Goal: Task Accomplishment & Management: Use online tool/utility

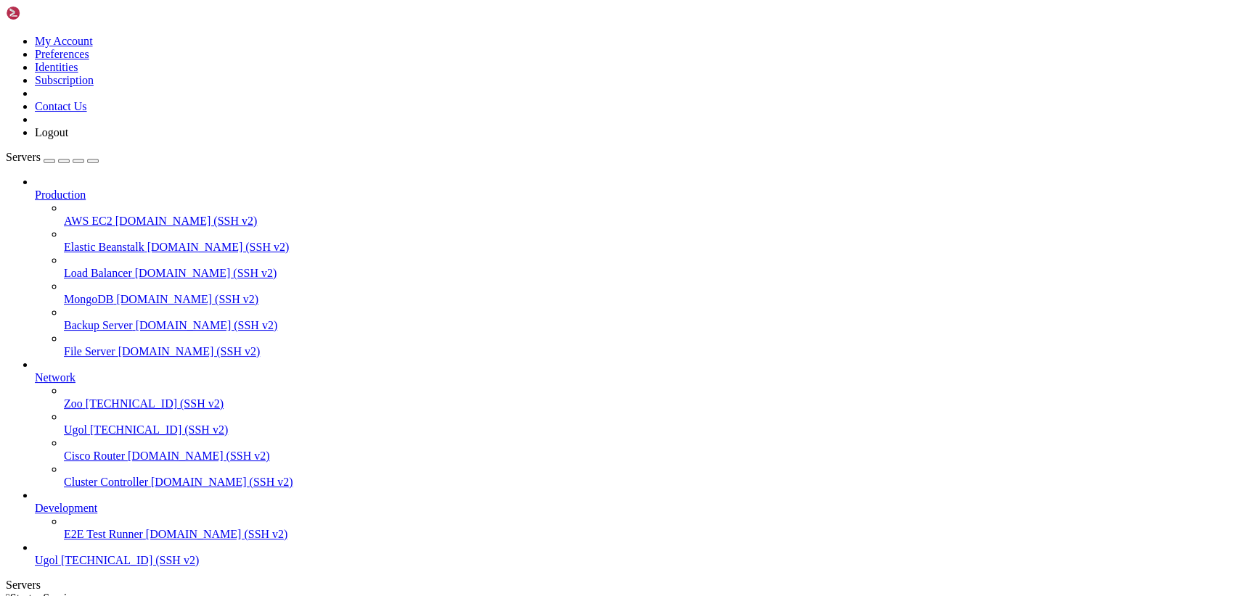
click at [90, 436] on span "[TECHNICAL_ID] (SSH v2)" at bounding box center [159, 430] width 138 height 12
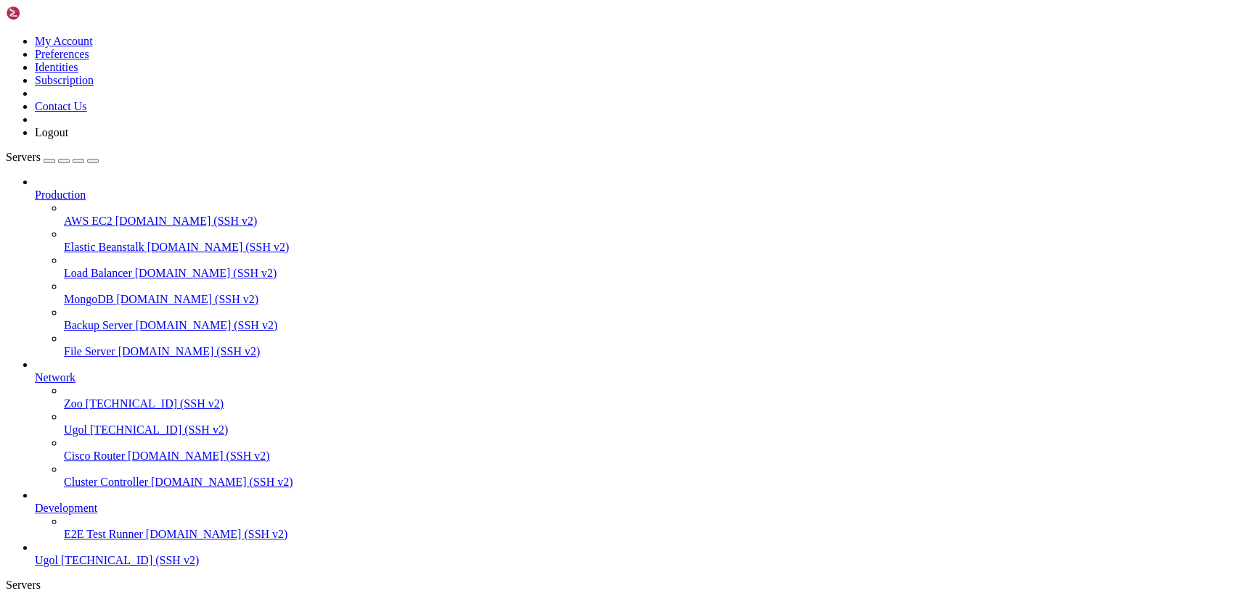
scroll to position [233, 0]
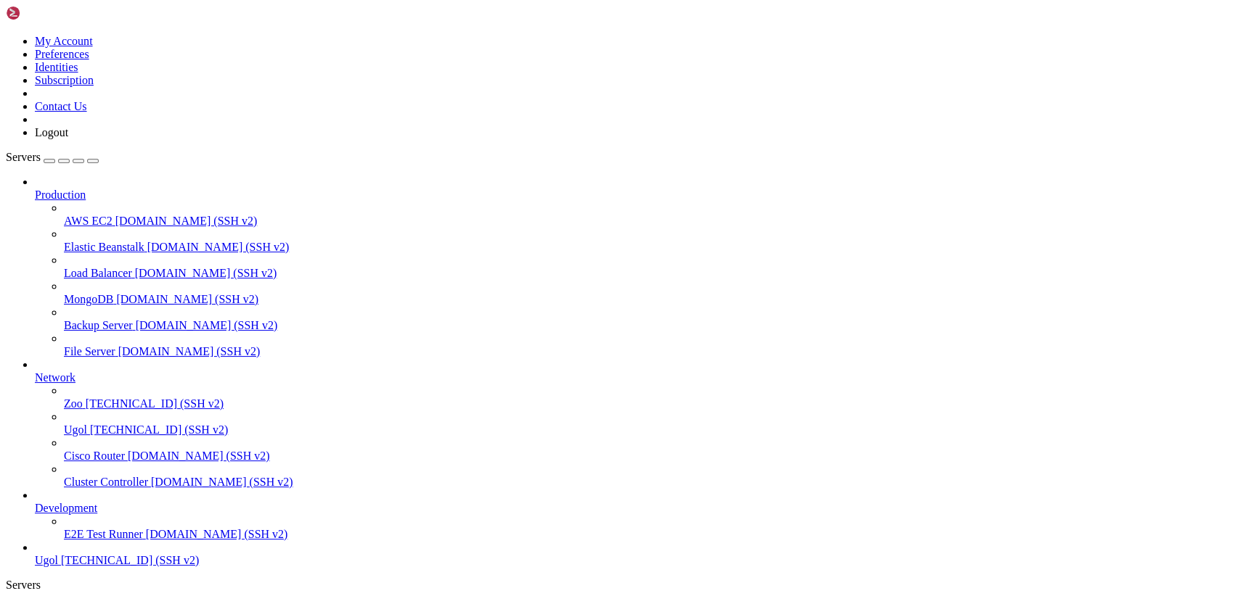
type input "/var/www/html/joomla"
drag, startPoint x: 563, startPoint y: 364, endPoint x: 316, endPoint y: 363, distance: 247.4
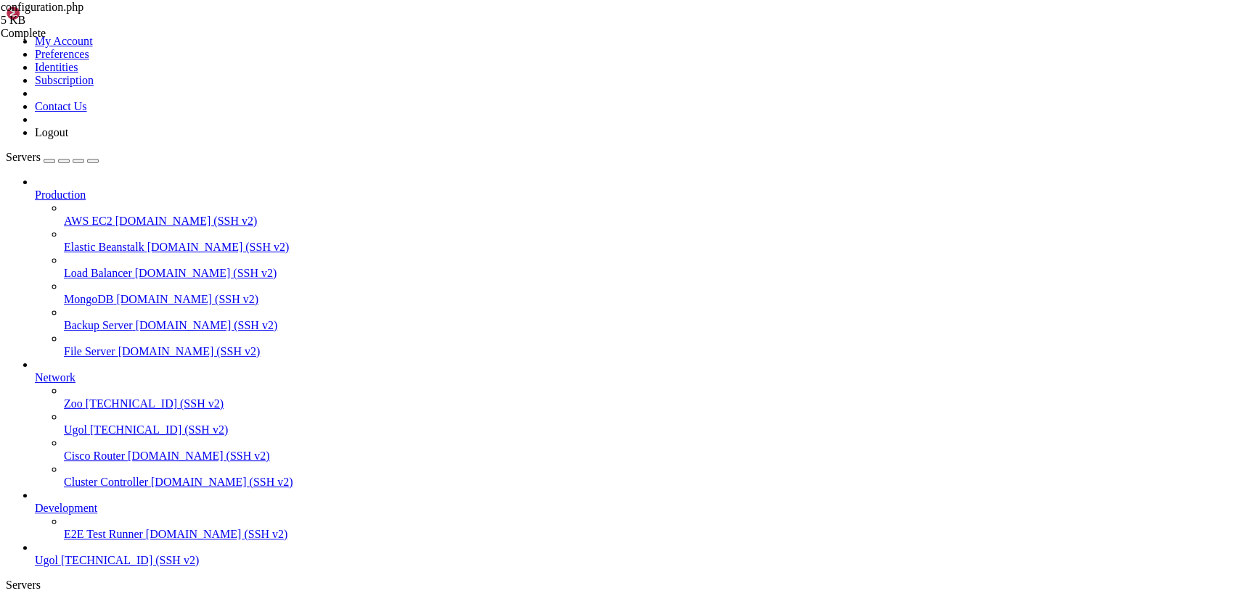
paste textarea "/var/www/html/[PERSON_NAME]/administrator/logs"
type textarea "public $log_path = '/var/www/html/[PERSON_NAME]/administrator/logs';"
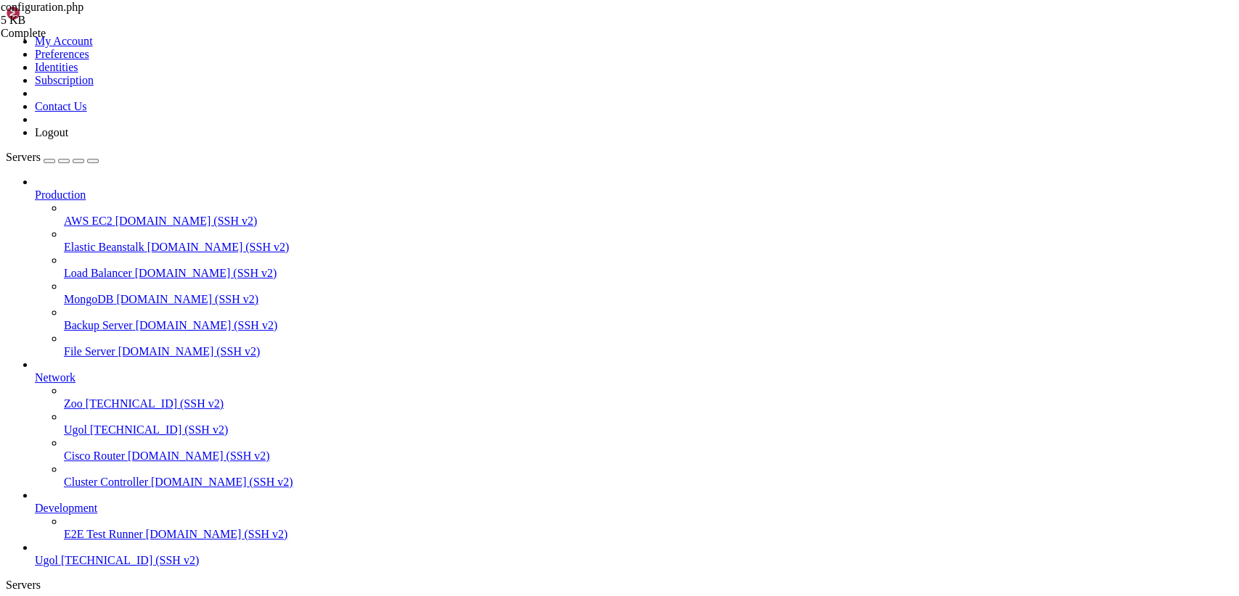
drag, startPoint x: 225, startPoint y: 181, endPoint x: 430, endPoint y: 218, distance: 207.9
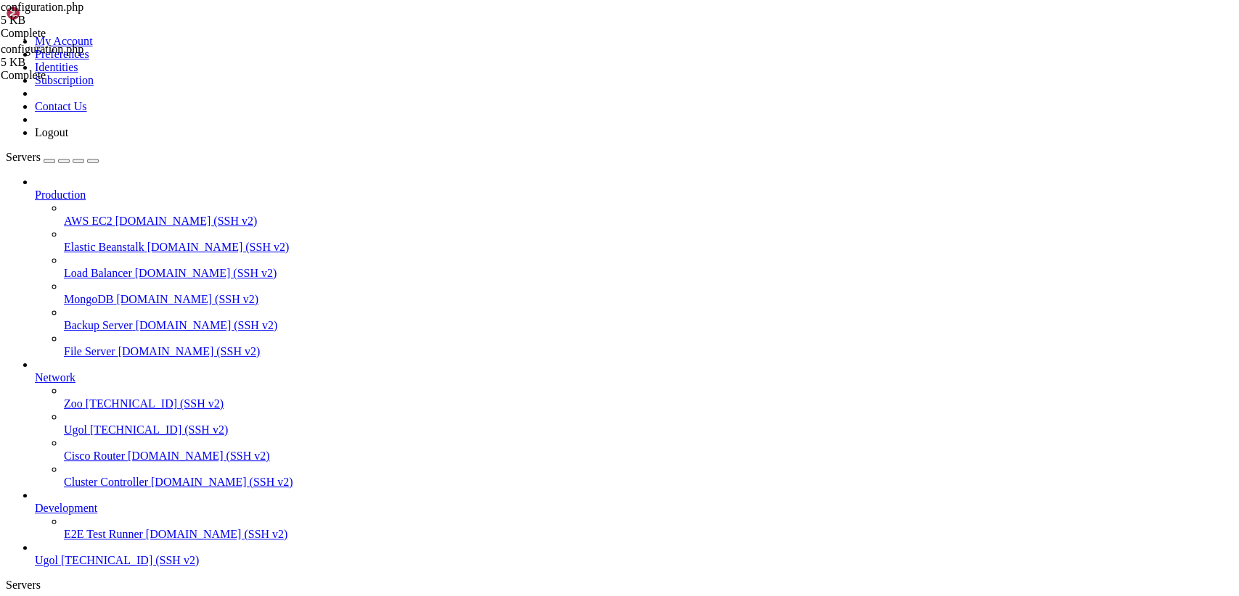
scroll to position [135, 0]
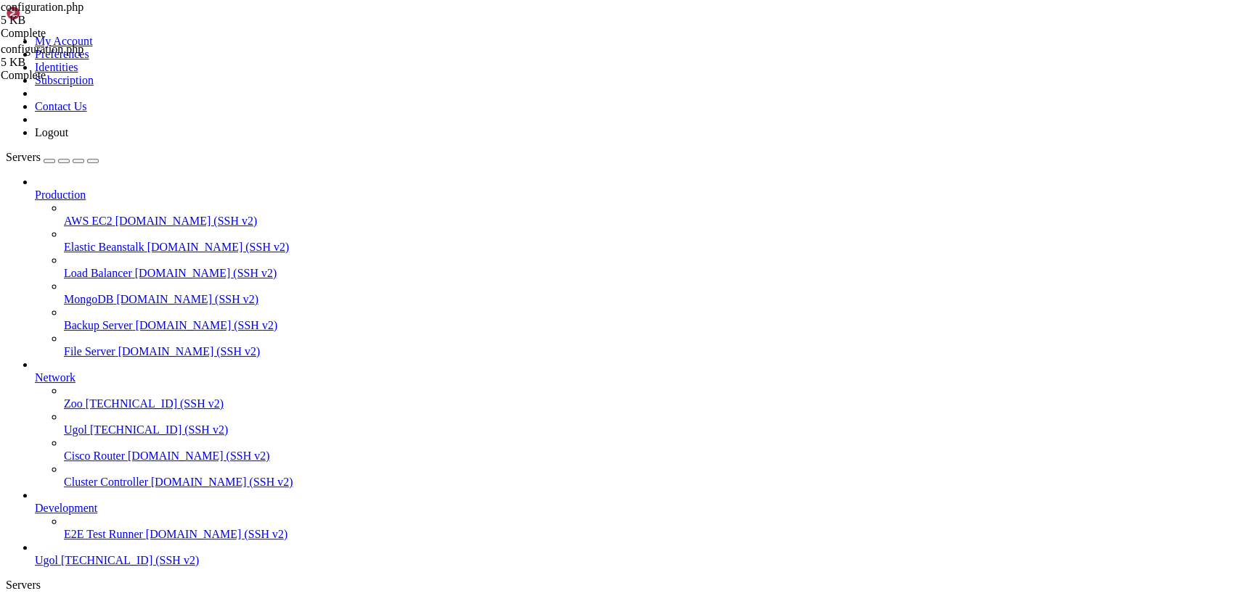
scroll to position [320, 0]
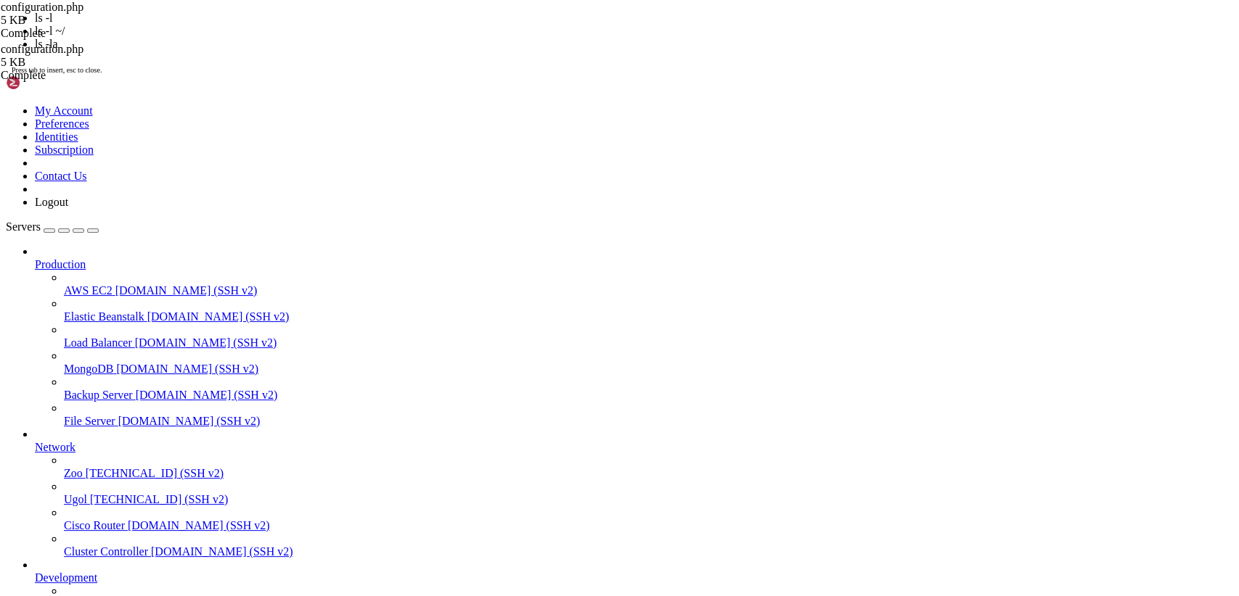
scroll to position [876, 0]
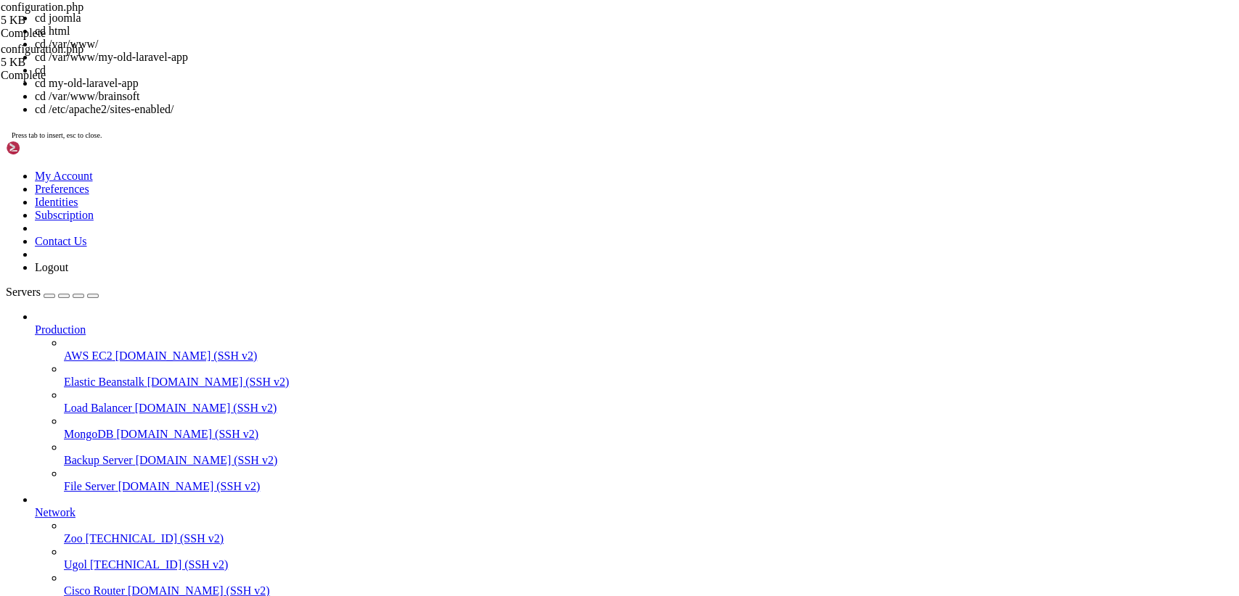
scroll to position [962, 0]
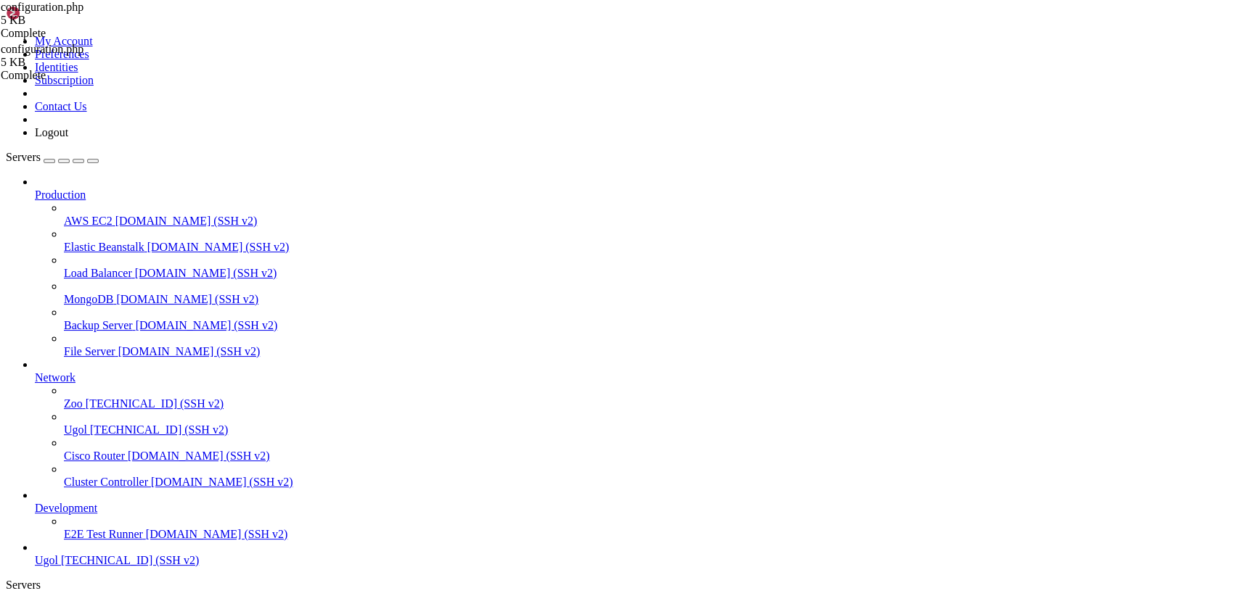
type textarea "public $debug = false;"
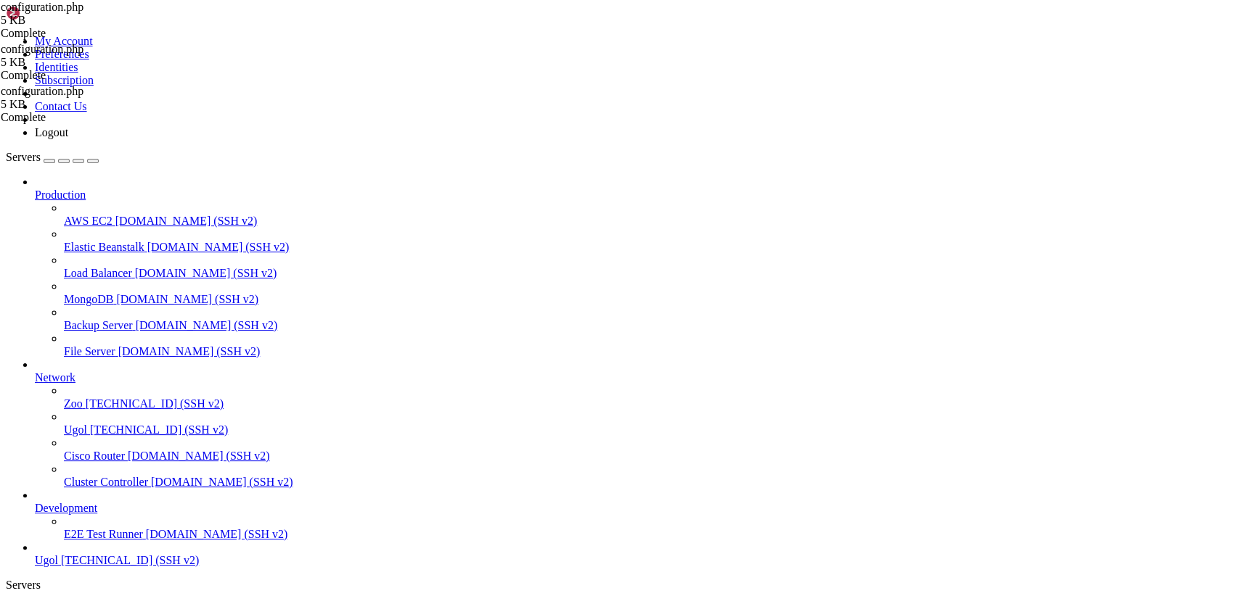
scroll to position [97, 0]
drag, startPoint x: 394, startPoint y: 459, endPoint x: 376, endPoint y: 459, distance: 18.1
type textarea "public $log_path = '/var/www/html/[DEMOGRAPHIC_DATA]/administrator/logs';"
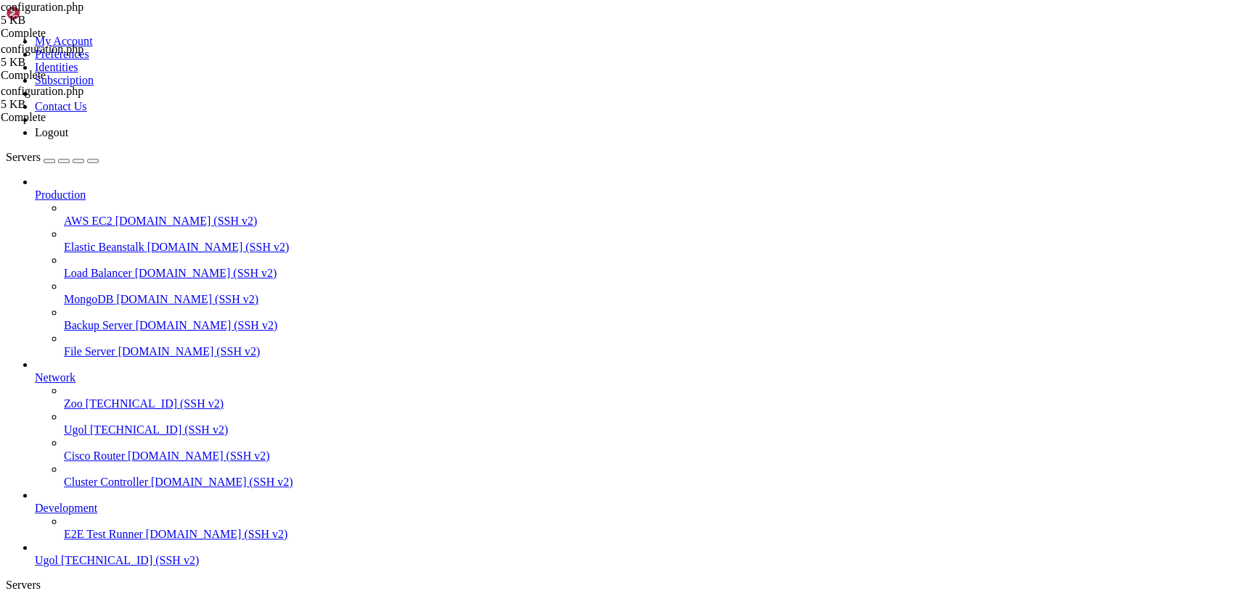
drag, startPoint x: 217, startPoint y: 72, endPoint x: 484, endPoint y: 634, distance: 622.5
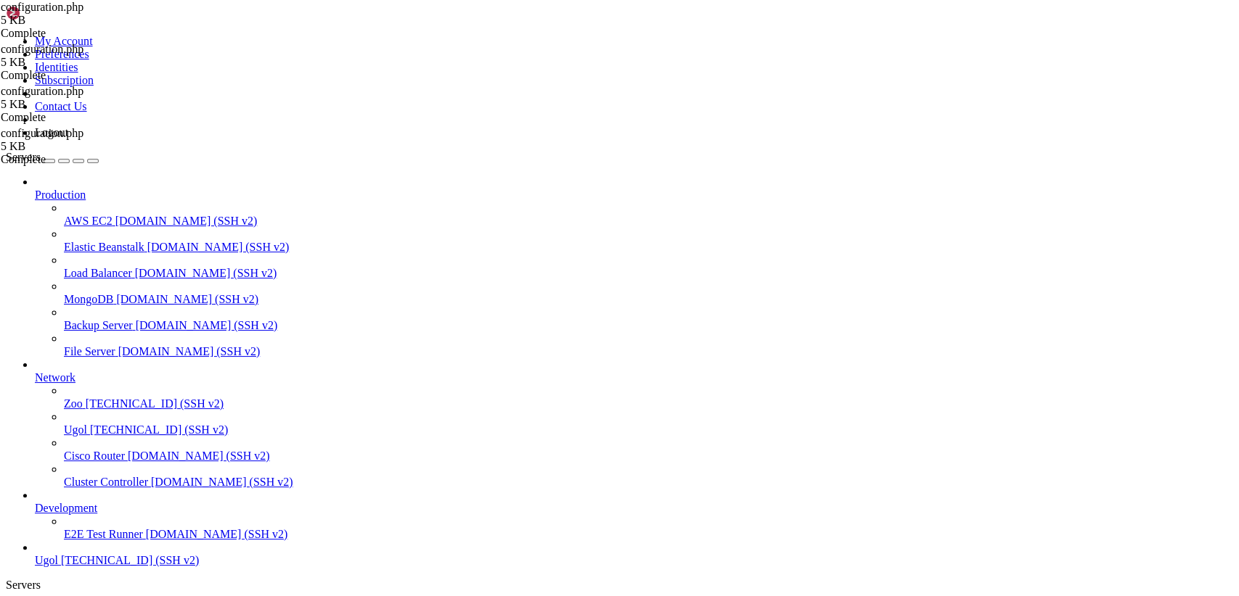
type textarea "public $force_ssl = 0;"
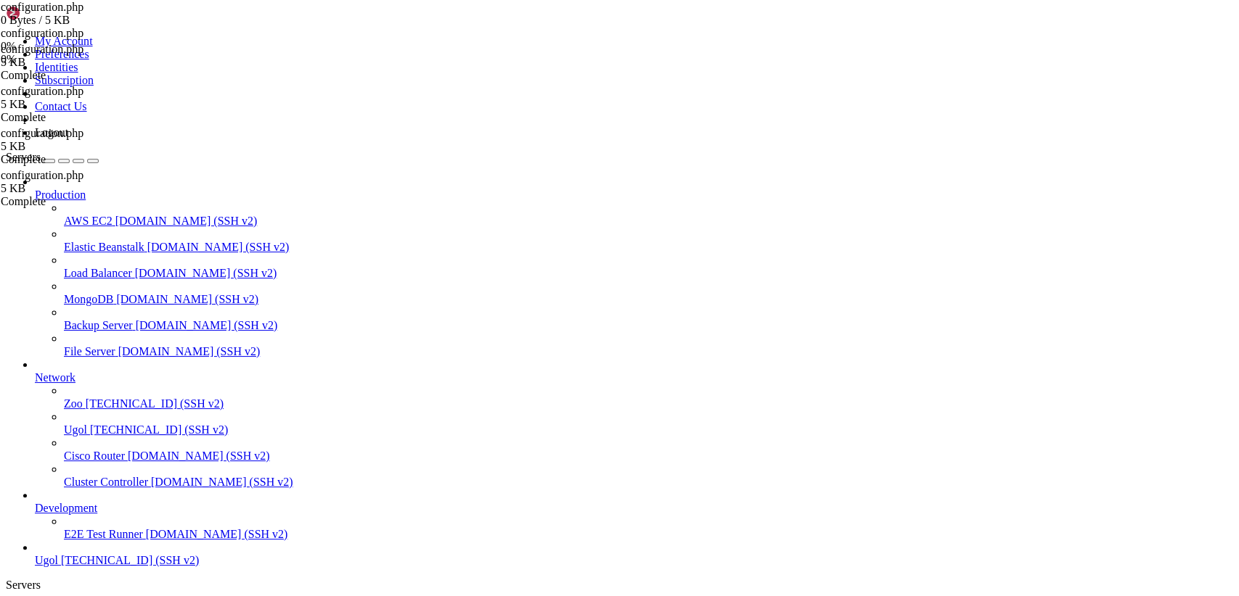
drag, startPoint x: 340, startPoint y: 476, endPoint x: 324, endPoint y: 474, distance: 16.8
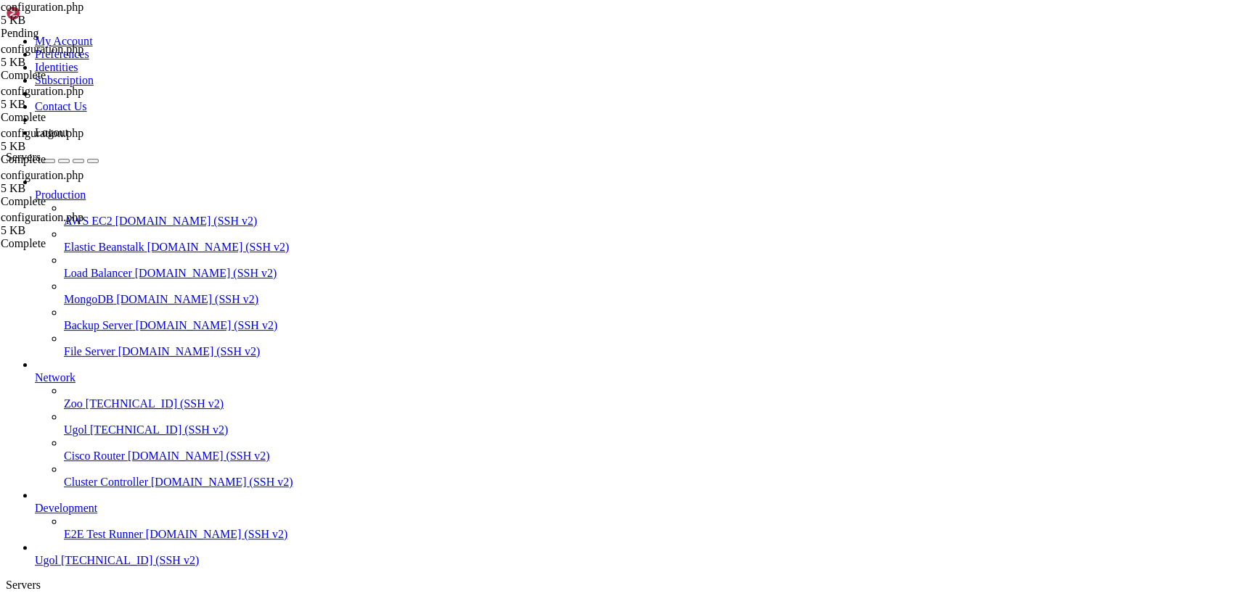
type textarea "public $sef_rewrite = false;"
drag, startPoint x: 331, startPoint y: 234, endPoint x: 226, endPoint y: 233, distance: 105.2
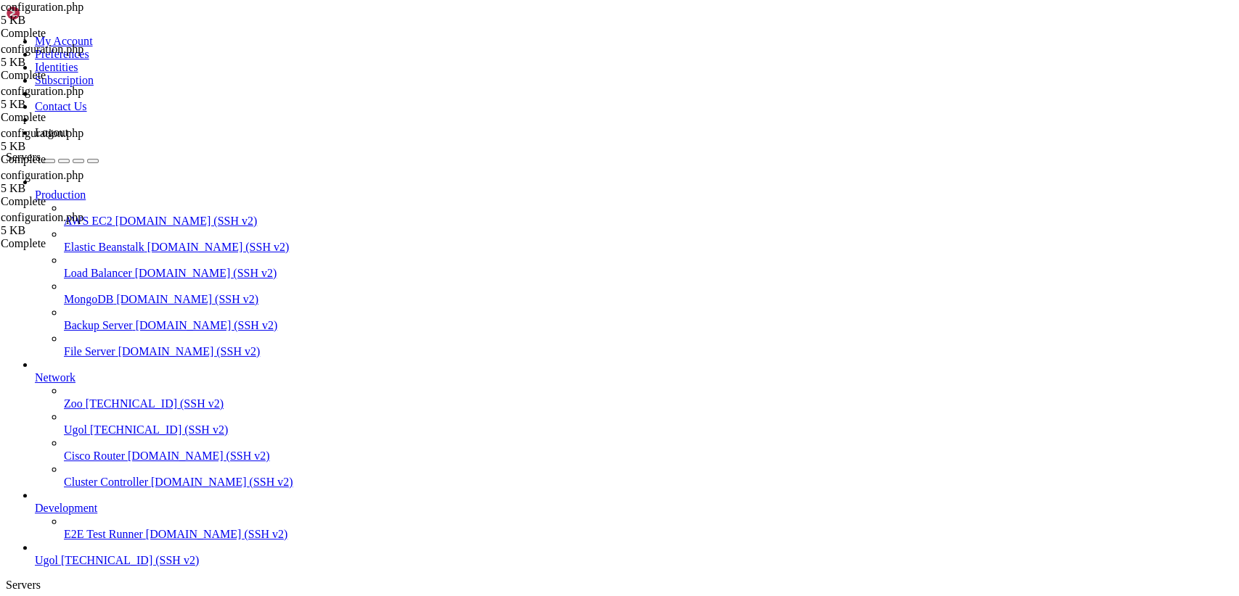
paste textarea "[URL][TECHNICAL_ID]"
drag, startPoint x: 342, startPoint y: 521, endPoint x: 226, endPoint y: 509, distance: 116.8
paste textarea "public $tmp_path = '/var/www/html/joomla"
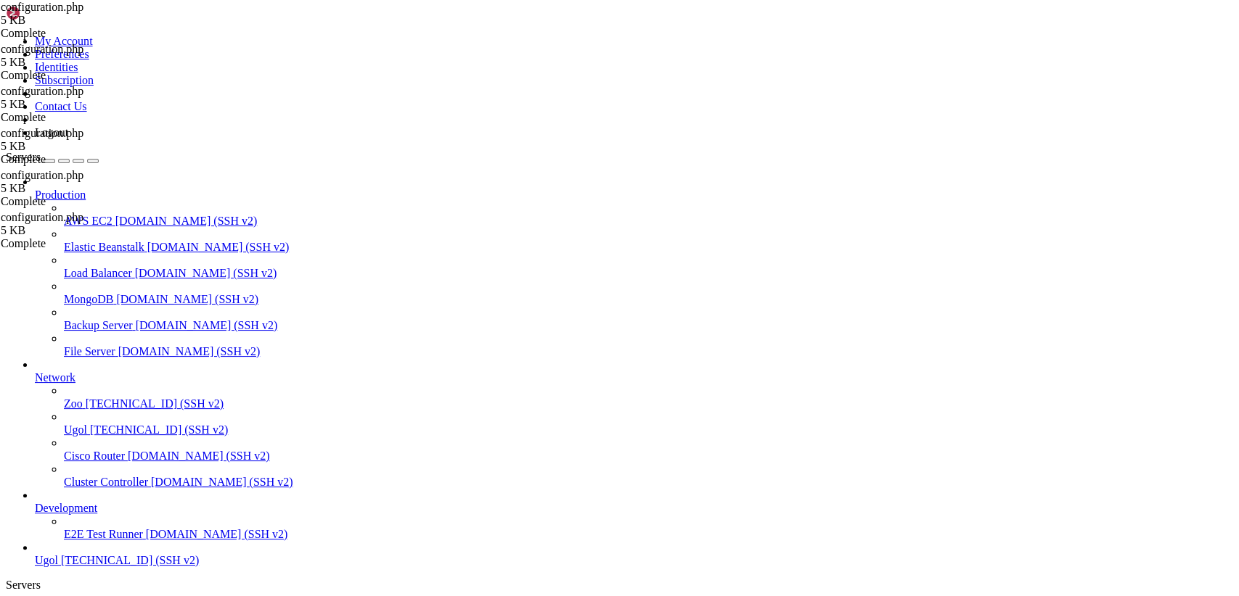
type textarea "public $tmp_path = '/var/www/html/joomla/tmp';"
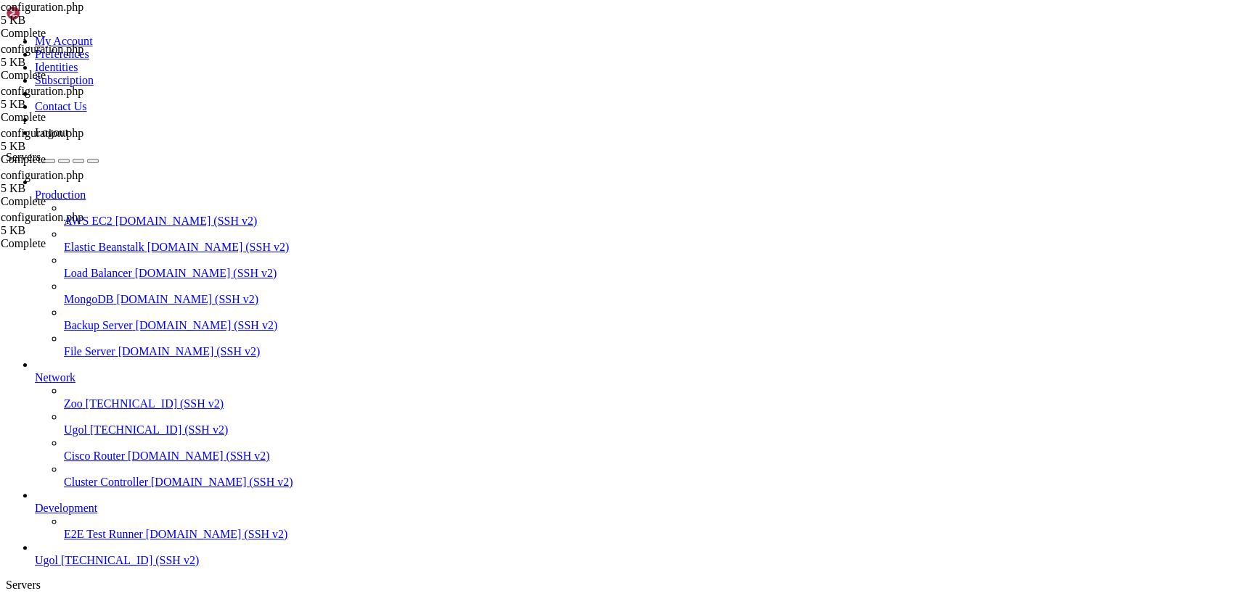
drag, startPoint x: 437, startPoint y: 238, endPoint x: 319, endPoint y: 237, distance: 117.6
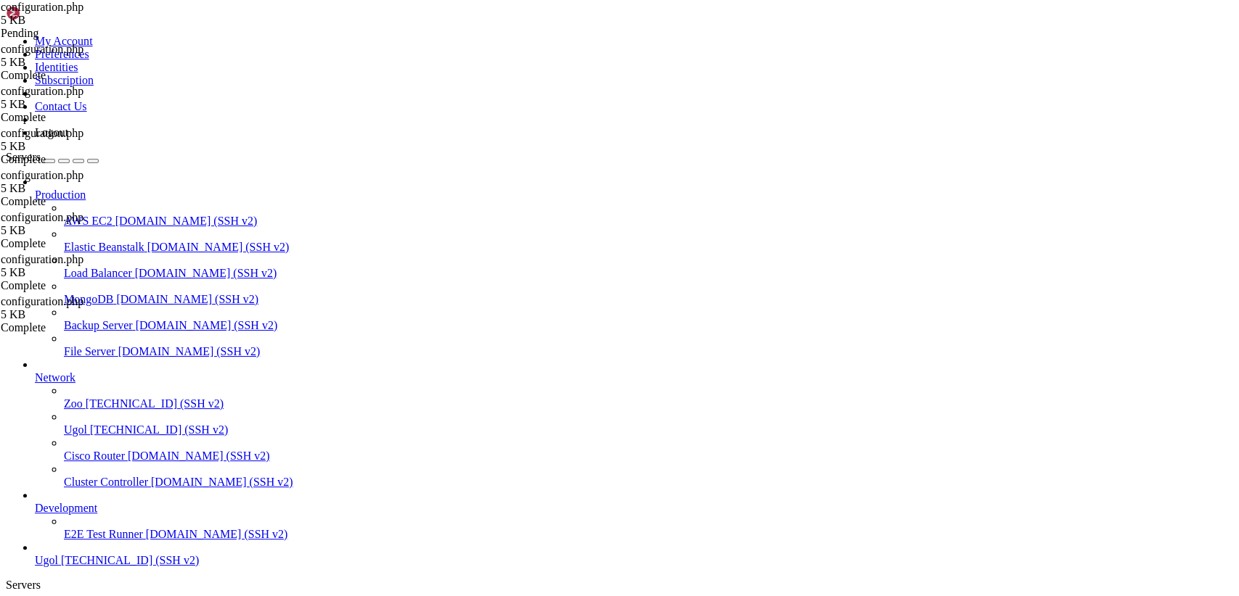
type textarea "public $live_site = '';"
type textarea "<?php"
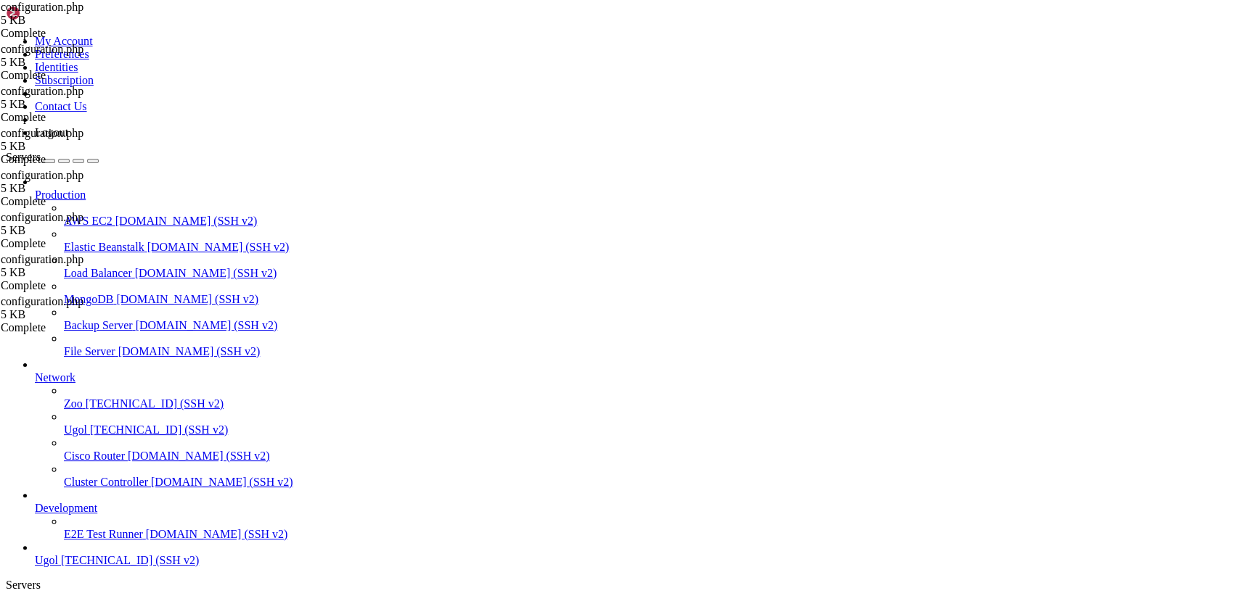
scroll to position [403, 0]
drag, startPoint x: 282, startPoint y: 104, endPoint x: 210, endPoint y: 108, distance: 71.9
paste textarea "joomla/"
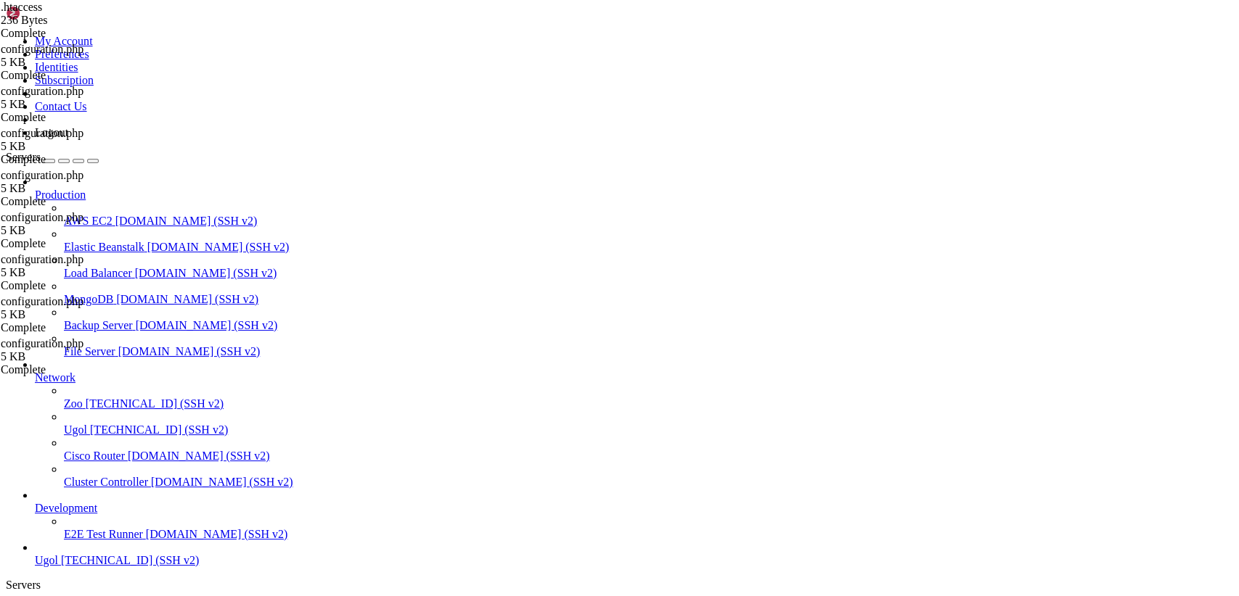
type textarea "RewriteBase /joomla/"
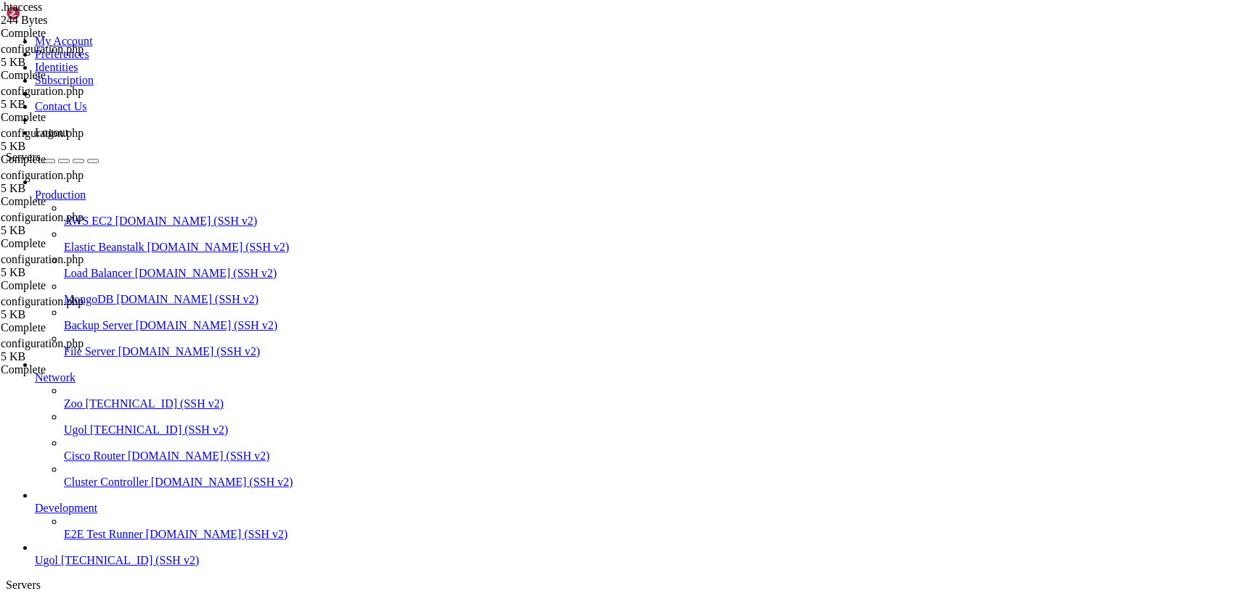
scroll to position [1567, 0]
